Goal: Task Accomplishment & Management: Use online tool/utility

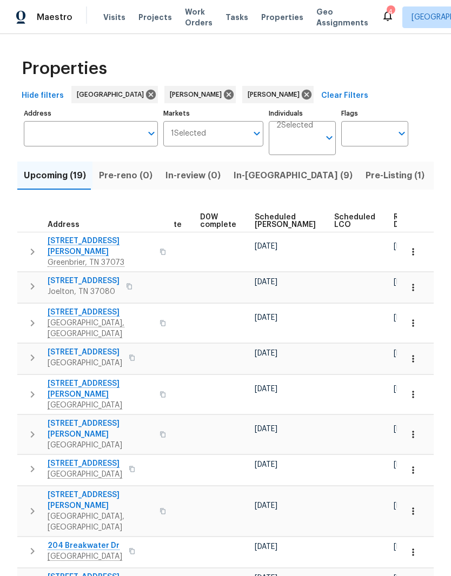
scroll to position [0, 272]
click at [394, 219] on span "Ready Date" at bounding box center [406, 220] width 24 height 15
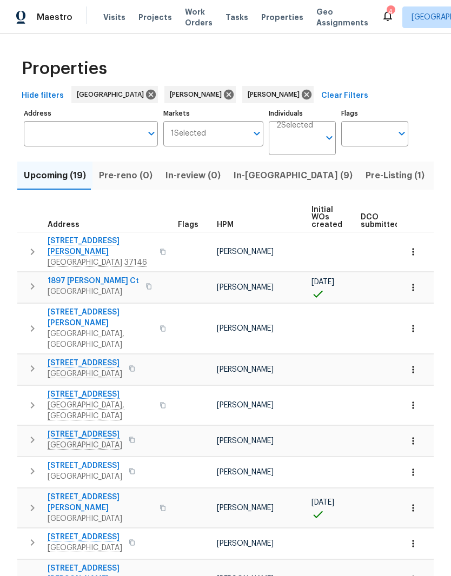
click at [80, 257] on span "[GEOGRAPHIC_DATA] 37146" at bounding box center [100, 262] width 105 height 11
click at [417, 250] on icon "button" at bounding box center [412, 251] width 11 height 11
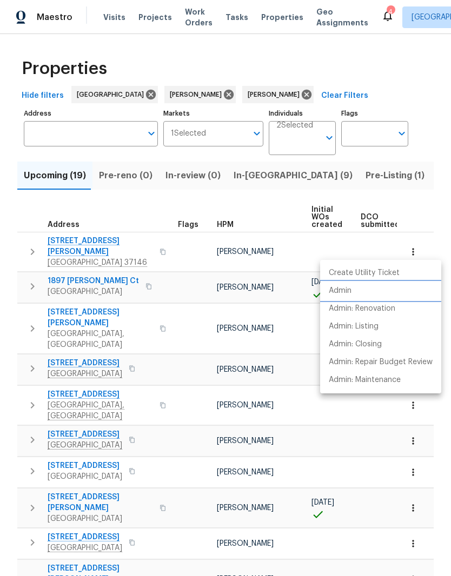
click at [350, 291] on p "Admin" at bounding box center [340, 290] width 23 height 11
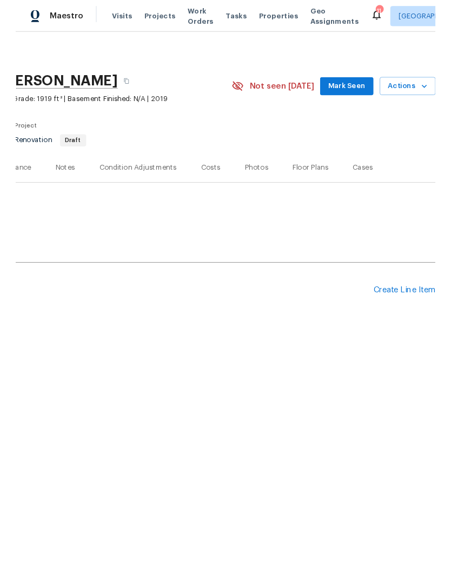
scroll to position [0, 160]
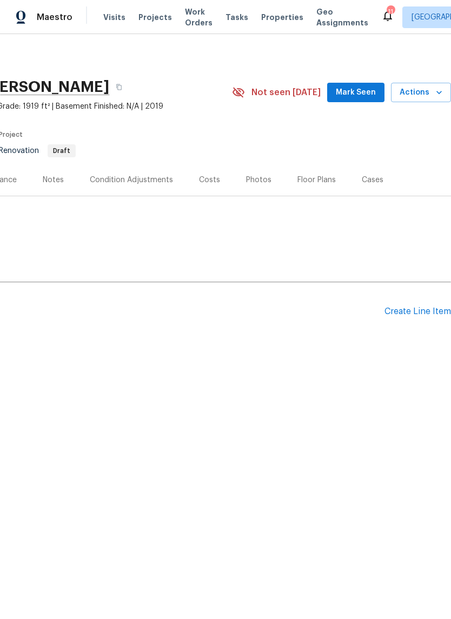
click at [418, 313] on div "Create Line Item" at bounding box center [417, 311] width 66 height 10
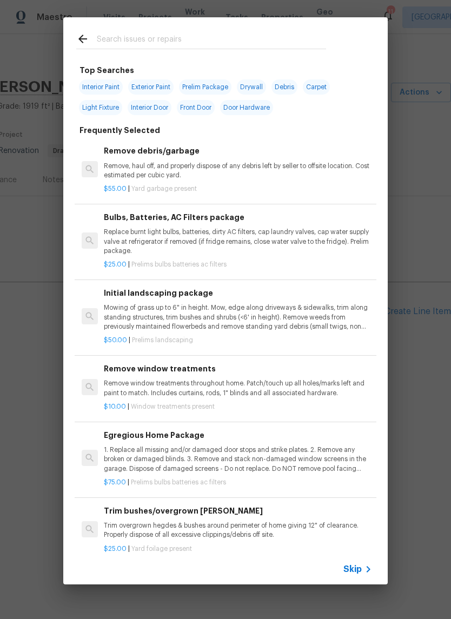
click at [216, 37] on input "text" at bounding box center [211, 40] width 229 height 16
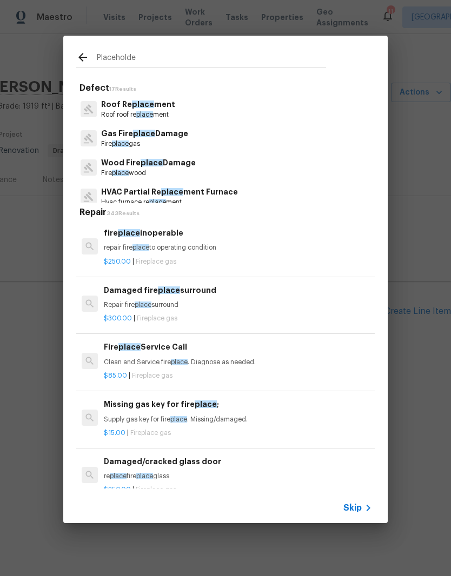
type input "Placeholder"
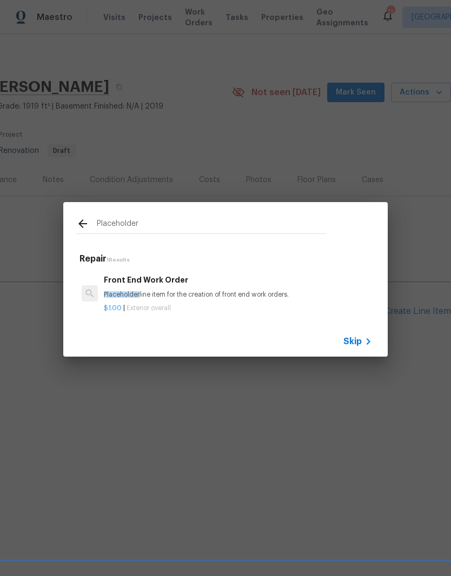
click at [179, 287] on div "Front End Work Order Placeholder line item for the creation of front end work o…" at bounding box center [238, 287] width 268 height 26
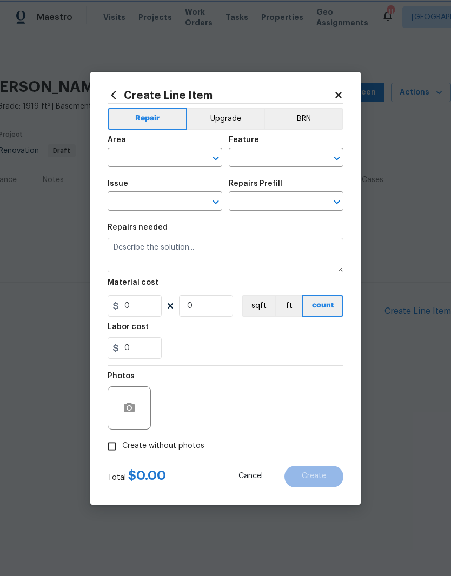
type input "Overall Exterior"
type input "Front End Work Order $1.00"
type textarea "Placeholder line item for the creation of front end work orders."
type input "1"
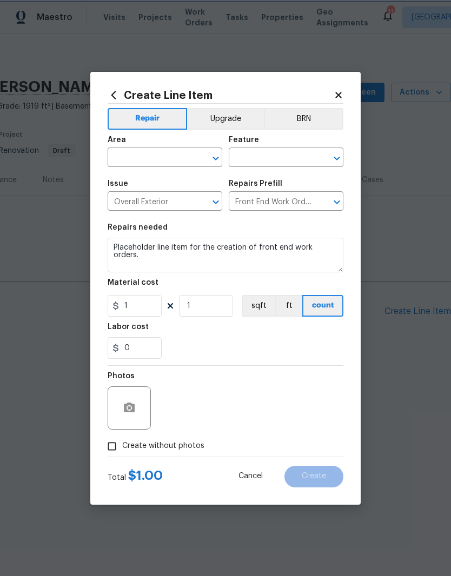
click at [196, 158] on button "Clear" at bounding box center [201, 158] width 15 height 15
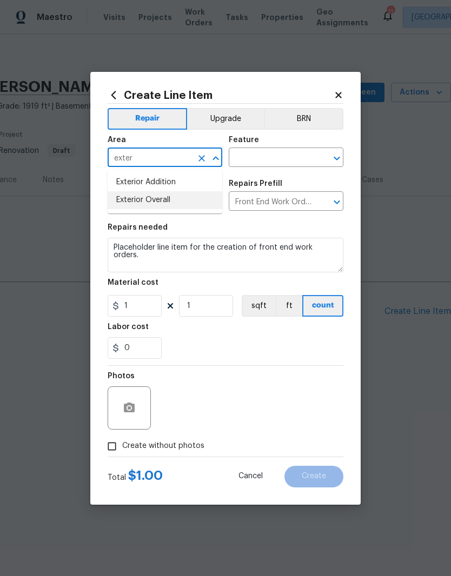
click at [168, 201] on li "Exterior Overall" at bounding box center [165, 200] width 115 height 18
type input "Exterior Overall"
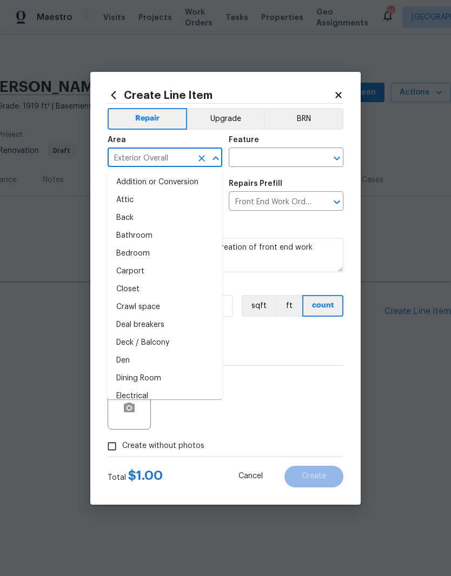
click at [281, 156] on input "text" at bounding box center [271, 158] width 84 height 17
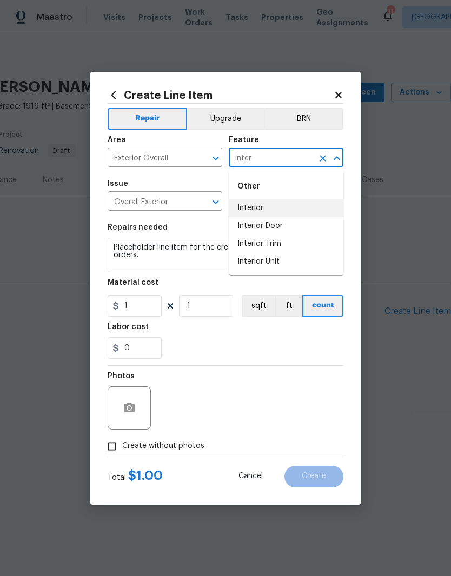
click at [265, 211] on li "Interior" at bounding box center [286, 208] width 115 height 18
type input "Interior"
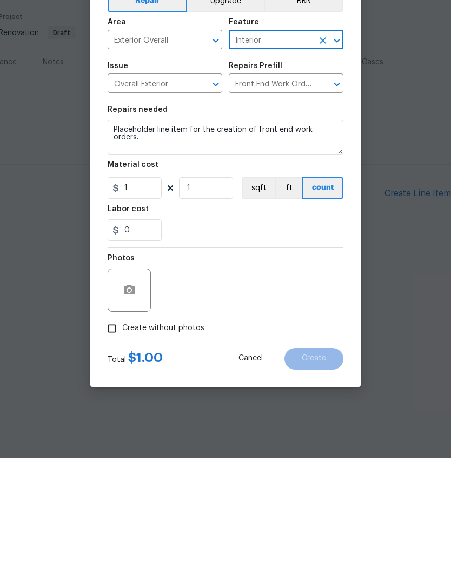
click at [119, 436] on input "Create without photos" at bounding box center [112, 446] width 21 height 21
checkbox input "true"
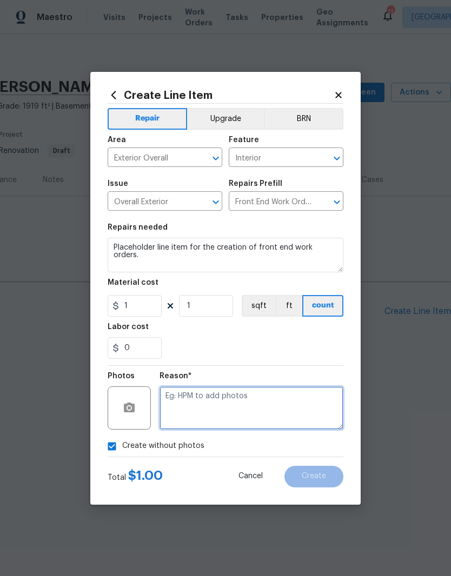
click at [236, 400] on textarea at bounding box center [251, 407] width 184 height 43
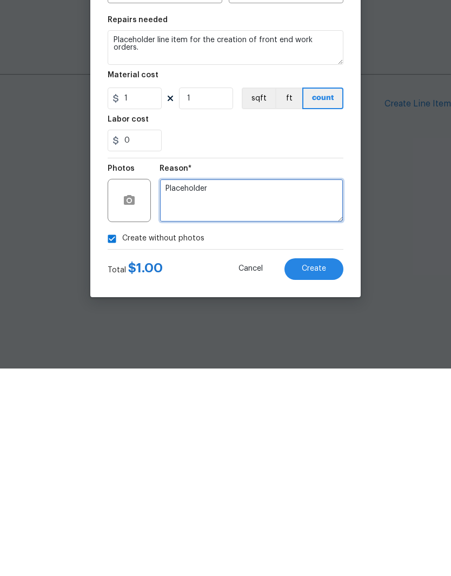
type textarea "Placeholder"
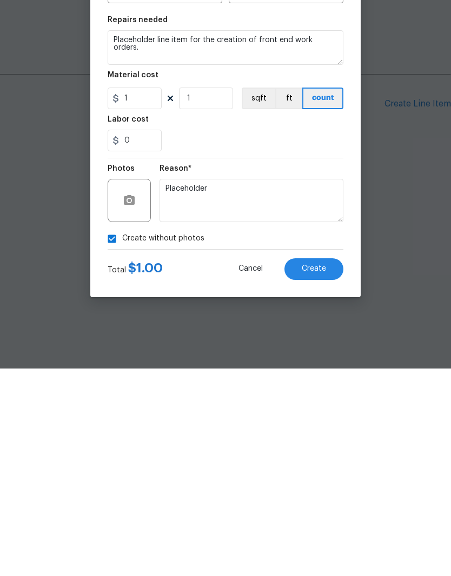
click at [322, 472] on span "Create" at bounding box center [314, 476] width 24 height 8
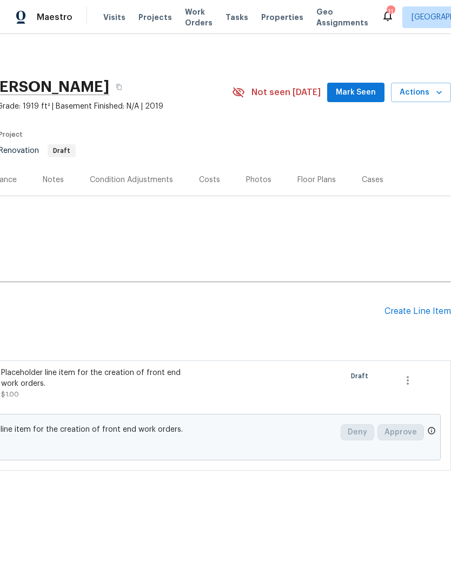
click at [360, 90] on span "Mark Seen" at bounding box center [356, 93] width 40 height 14
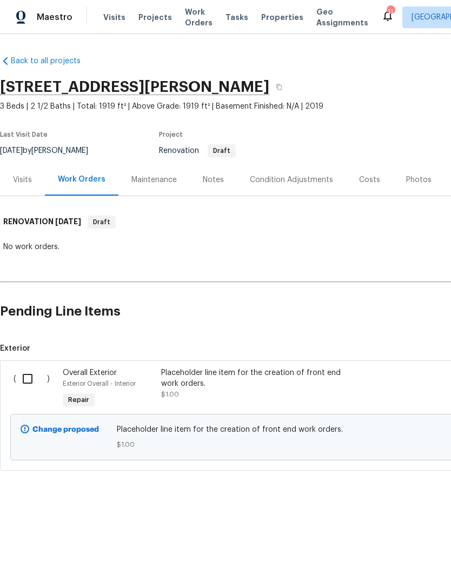
scroll to position [0, 0]
click at [32, 378] on input "checkbox" at bounding box center [31, 378] width 31 height 23
checkbox input "true"
click at [374, 549] on span "Create Work Order" at bounding box center [389, 550] width 72 height 14
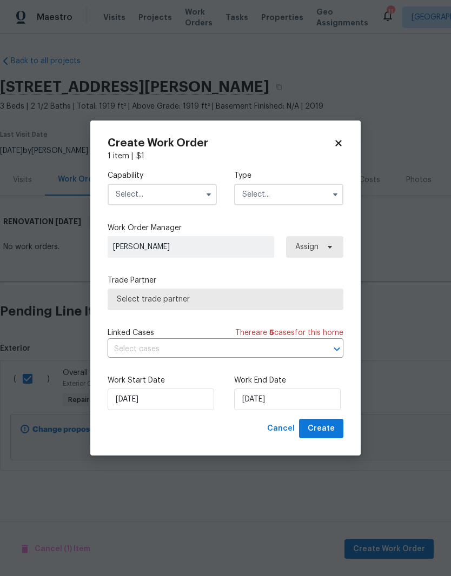
click at [194, 189] on input "text" at bounding box center [162, 195] width 109 height 22
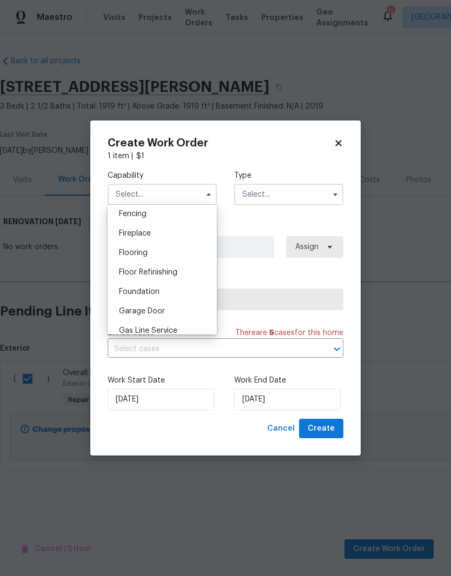
scroll to position [443, 0]
click at [177, 293] on span "General Contractor" at bounding box center [154, 291] width 70 height 8
type input "General Contractor"
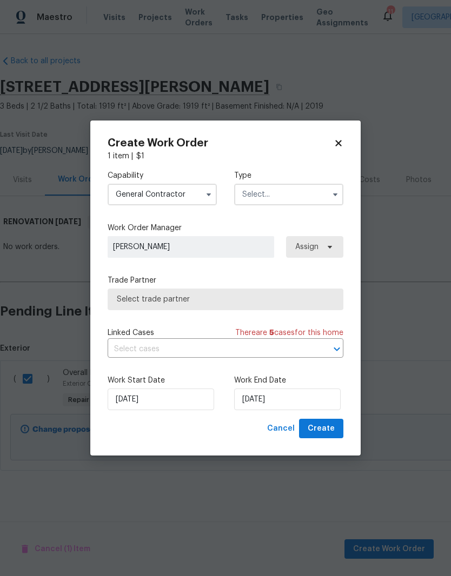
click at [297, 192] on input "text" at bounding box center [288, 195] width 109 height 22
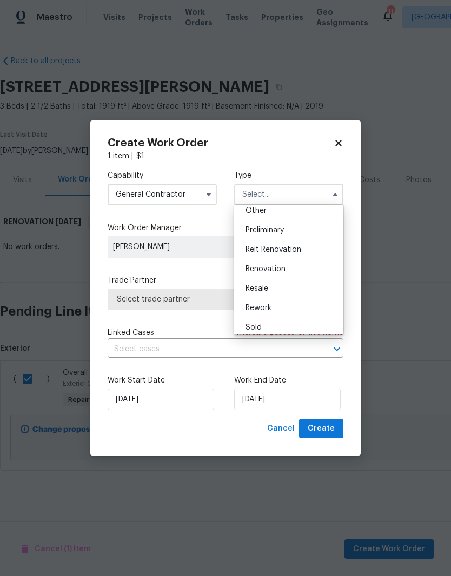
scroll to position [225, 0]
click at [284, 268] on div "Renovation" at bounding box center [289, 264] width 104 height 19
type input "Renovation"
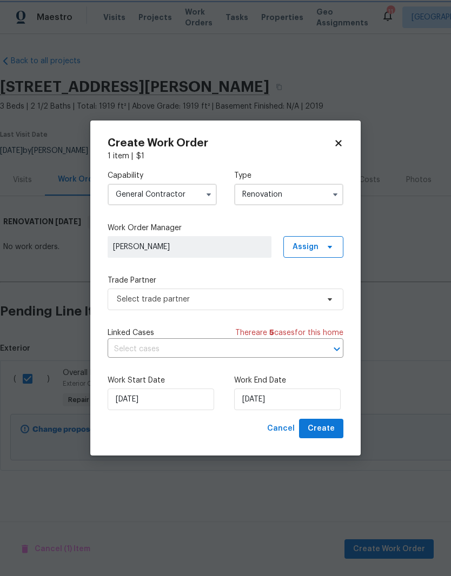
scroll to position [0, 0]
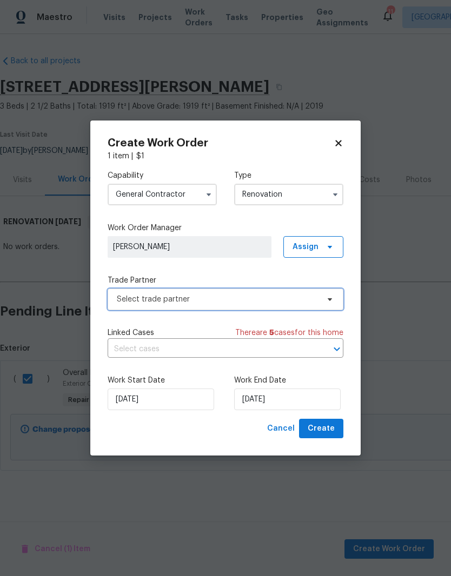
click at [333, 300] on icon at bounding box center [329, 299] width 9 height 9
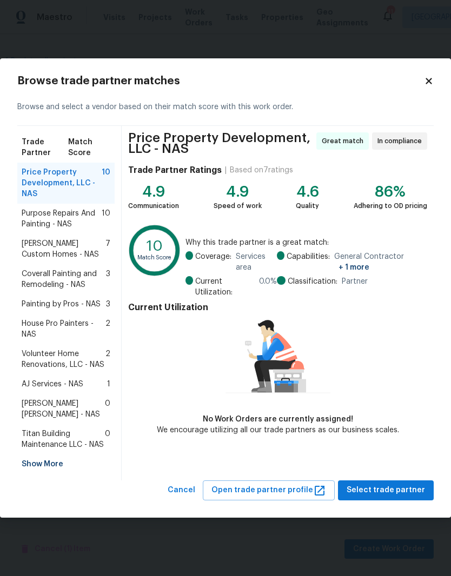
click at [56, 467] on div "Show More" at bounding box center [65, 463] width 97 height 19
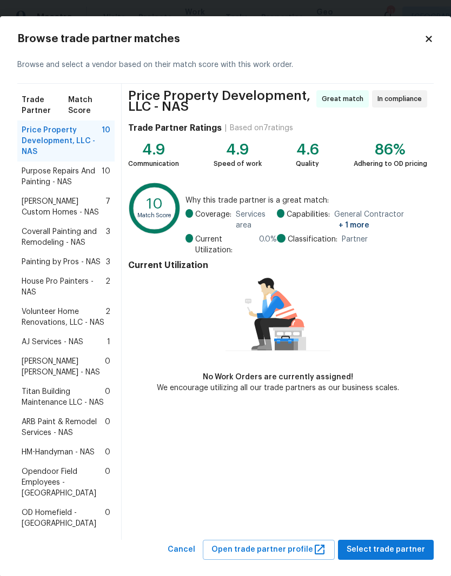
click at [83, 425] on span "ARB Paint & Remodel Services - NAS" at bounding box center [63, 428] width 83 height 22
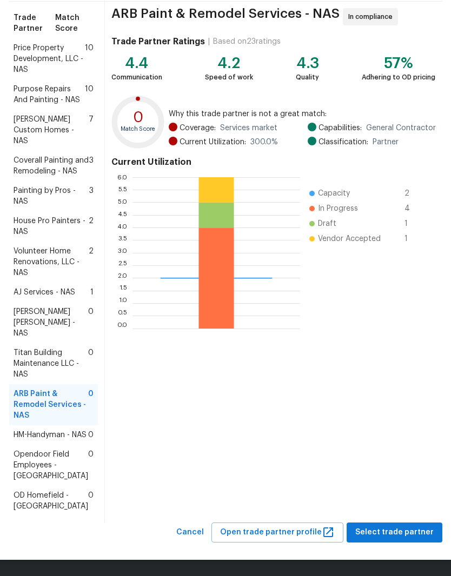
scroll to position [125, 0]
click at [400, 534] on span "Select trade partner" at bounding box center [394, 533] width 78 height 14
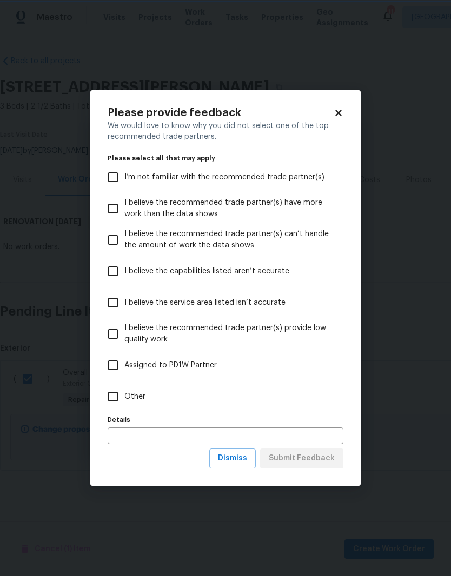
scroll to position [0, 0]
click at [118, 398] on input "Other" at bounding box center [113, 396] width 23 height 23
checkbox input "true"
click at [306, 462] on span "Submit Feedback" at bounding box center [302, 459] width 66 height 14
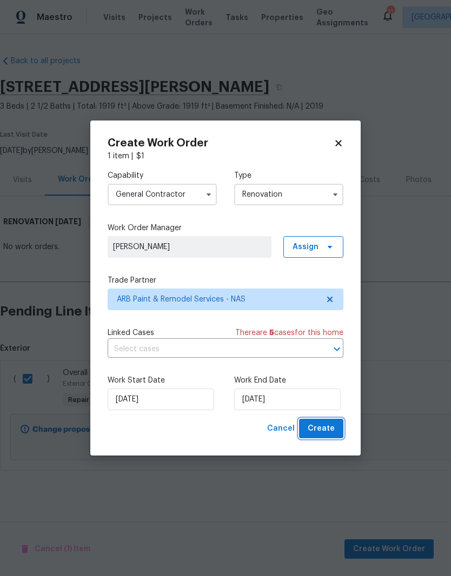
click at [327, 430] on span "Create" at bounding box center [320, 429] width 27 height 14
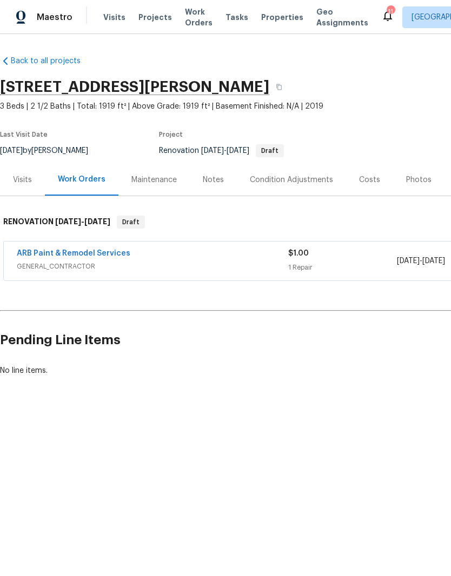
click at [109, 257] on link "ARB Paint & Remodel Services" at bounding box center [73, 254] width 113 height 8
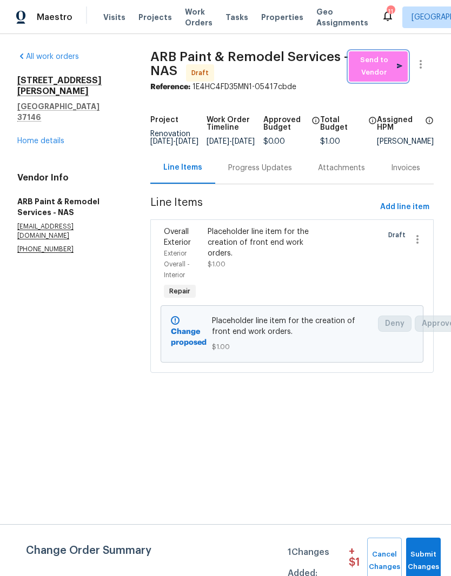
click at [391, 75] on span "Send to Vendor" at bounding box center [378, 66] width 48 height 25
